Goal: Find specific page/section: Find specific page/section

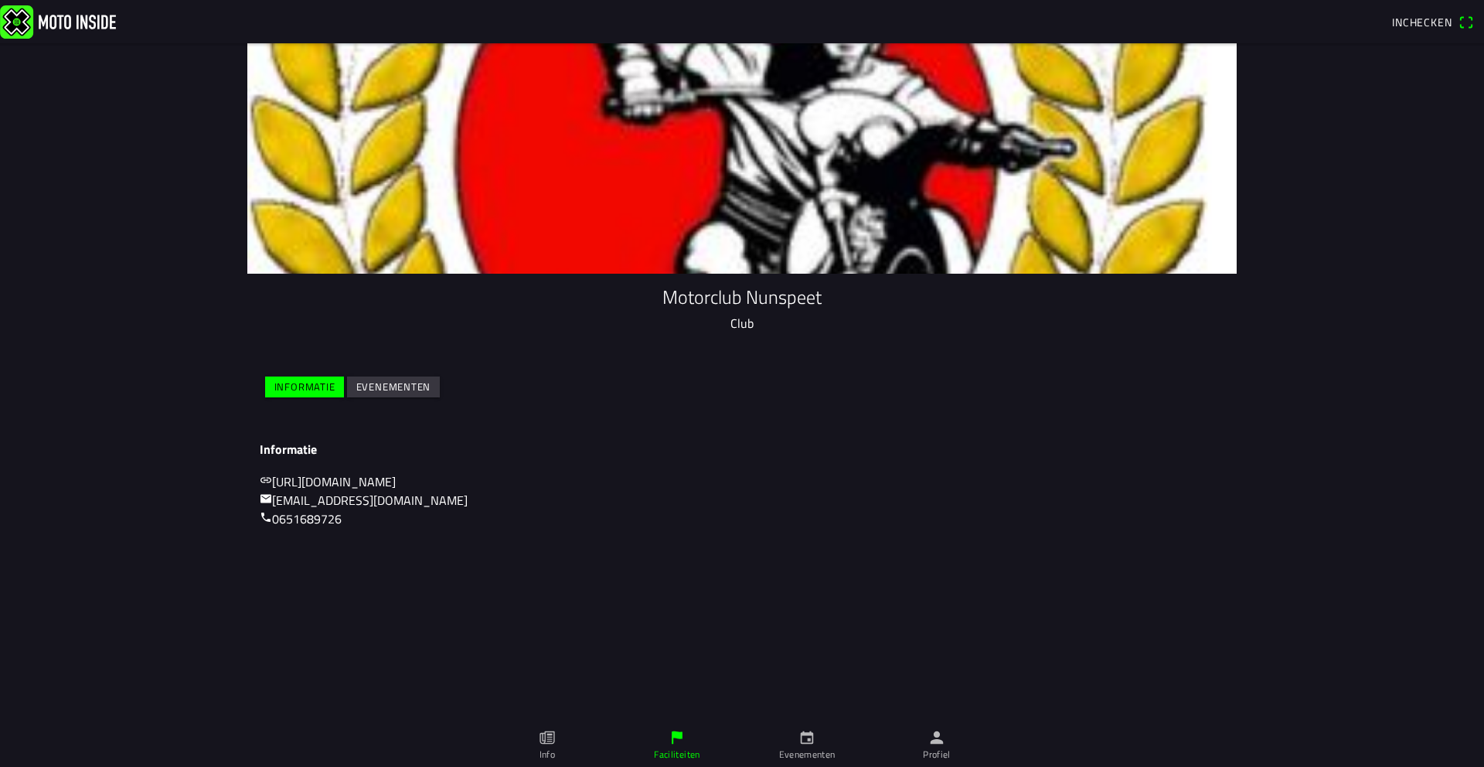
click at [0, 0] on slot "Evenementen" at bounding box center [0, 0] width 0 height 0
click at [816, 753] on ion-label "Evenementen" at bounding box center [807, 754] width 56 height 14
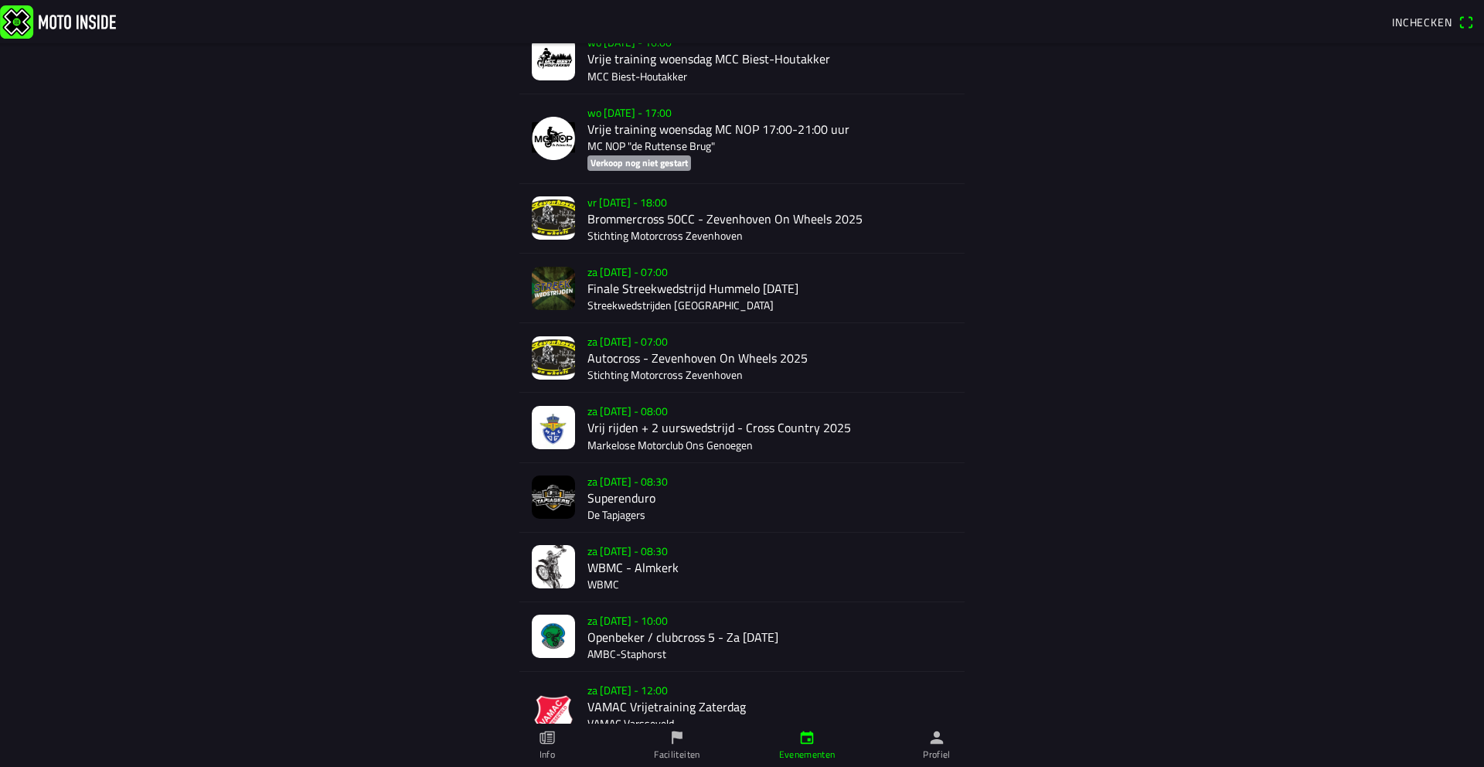
scroll to position [1358, 0]
